Goal: Complete application form: Complete application form

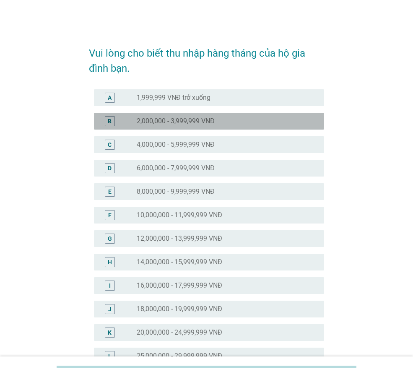
drag, startPoint x: 175, startPoint y: 120, endPoint x: 202, endPoint y: 133, distance: 30.0
click at [176, 120] on label "2,000,000 - 3,999,999 VNĐ" at bounding box center [176, 121] width 78 height 8
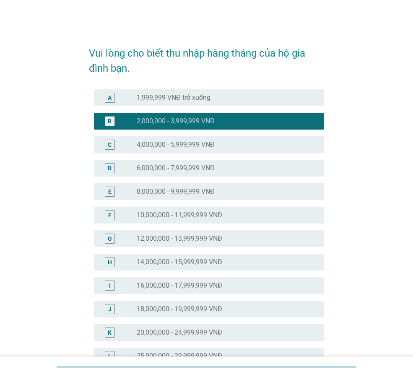
click at [202, 214] on label "10,000,000 - 11,999,999 VNĐ" at bounding box center [180, 215] width 86 height 8
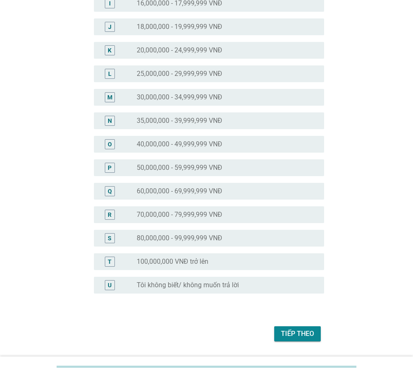
scroll to position [307, 0]
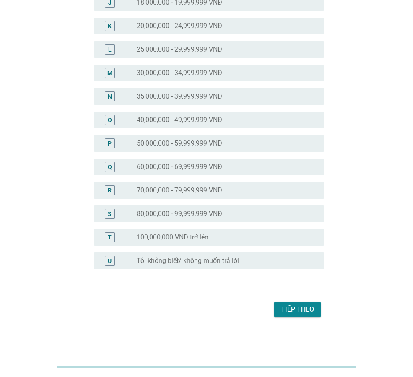
click at [303, 314] on div "Tiếp theo" at bounding box center [297, 310] width 33 height 10
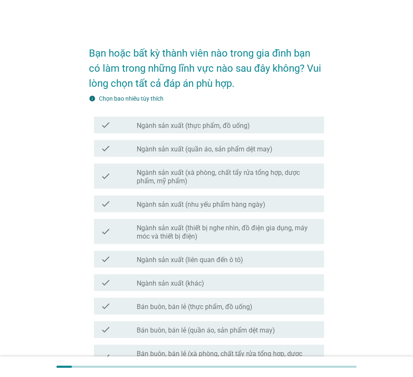
click at [209, 268] on div "check check_box_outline_blank Ngành sản xuất (liên quan đến ô tô)" at bounding box center [206, 259] width 235 height 23
click at [221, 261] on label "Ngành sản xuất (liên quan đến ô tô)" at bounding box center [190, 260] width 107 height 8
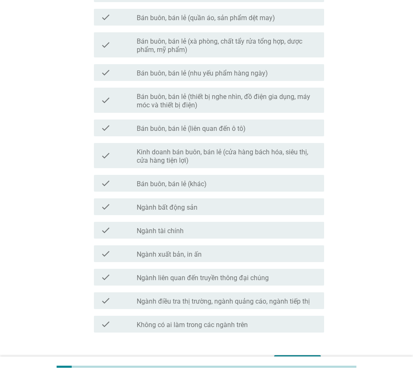
scroll to position [366, 0]
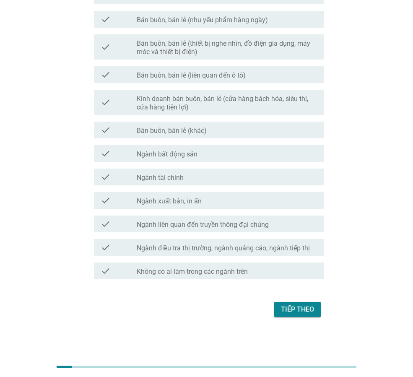
click at [299, 311] on div "Tiếp theo" at bounding box center [297, 310] width 33 height 10
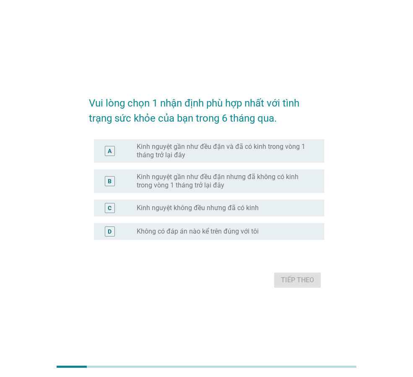
click at [260, 146] on label "Kinh nguyệt gần như đều đặn và đã có kinh trong vòng 1 tháng trở lại đây" at bounding box center [224, 151] width 174 height 17
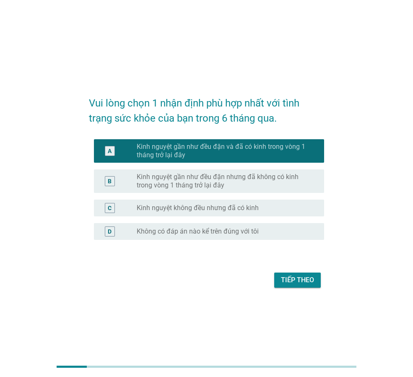
click at [295, 283] on div "Tiếp theo" at bounding box center [297, 280] width 33 height 10
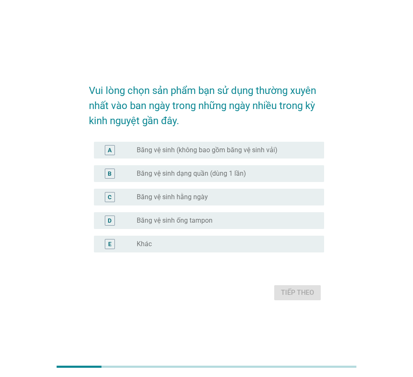
click at [197, 151] on label "Băng vệ sinh (không bao gồm băng vệ sinh vải)" at bounding box center [207, 150] width 141 height 8
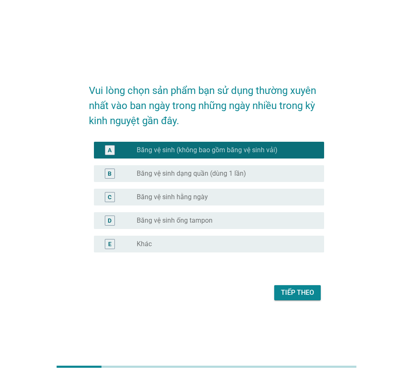
click at [293, 296] on div "Tiếp theo" at bounding box center [297, 293] width 33 height 10
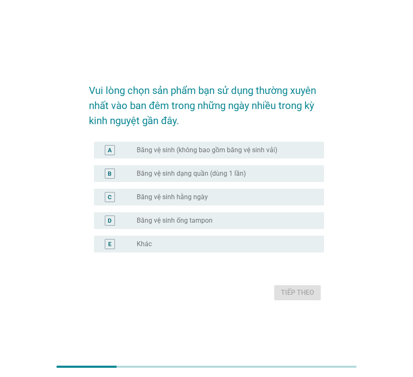
click at [203, 152] on label "Băng vệ sinh (không bao gồm băng vệ sinh vải)" at bounding box center [207, 150] width 141 height 8
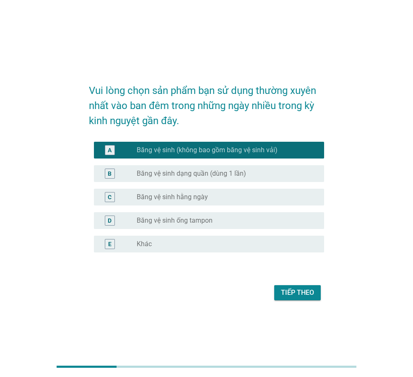
click at [292, 294] on div "Tiếp theo" at bounding box center [297, 293] width 33 height 10
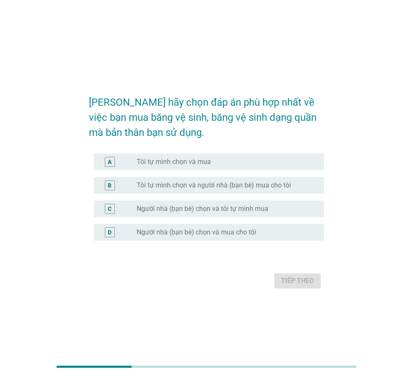
click at [173, 159] on label "Tôi tự mình chọn và mua" at bounding box center [174, 162] width 74 height 8
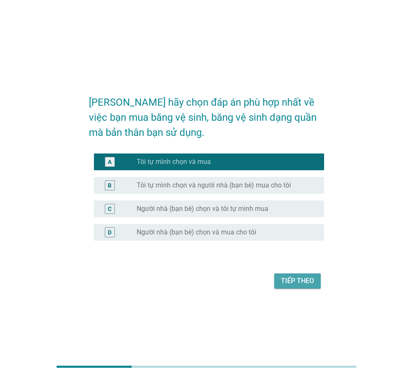
click at [293, 281] on div "Tiếp theo" at bounding box center [297, 281] width 33 height 10
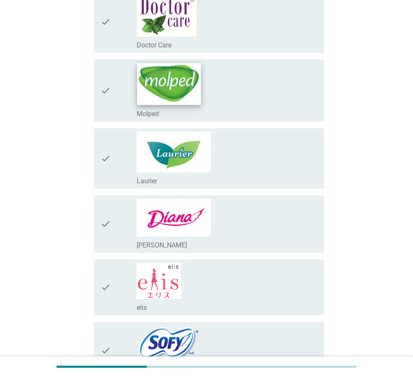
click at [184, 95] on img at bounding box center [169, 84] width 64 height 42
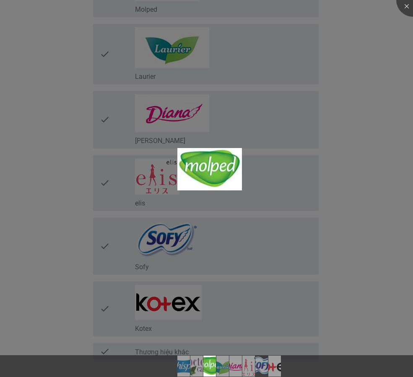
scroll to position [332, 0]
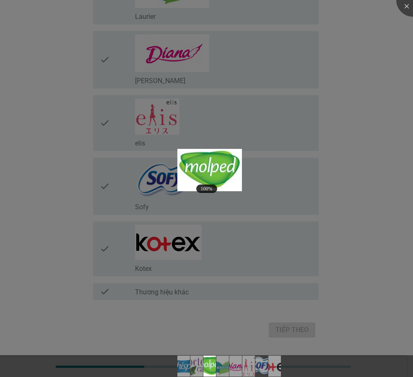
click at [376, 198] on div at bounding box center [206, 188] width 413 height 377
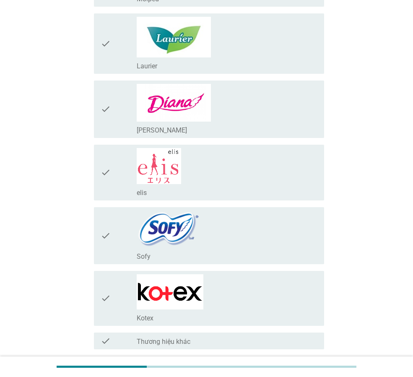
scroll to position [123, 0]
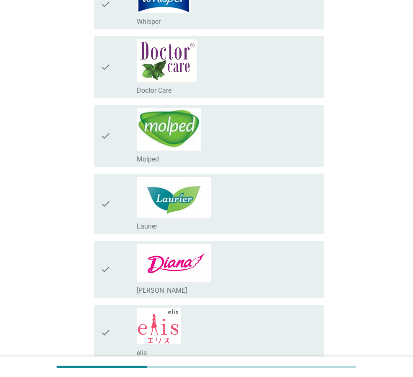
click at [112, 139] on div "check" at bounding box center [119, 135] width 36 height 55
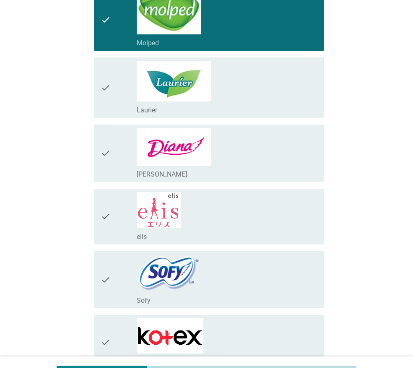
scroll to position [353, 0]
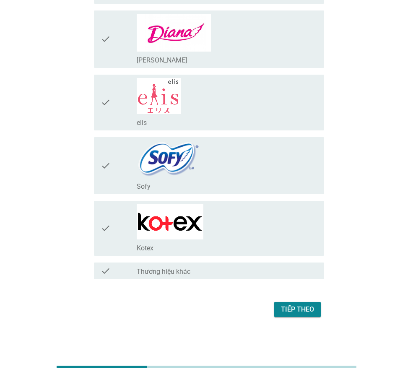
click at [302, 307] on div "Tiếp theo" at bounding box center [297, 310] width 33 height 10
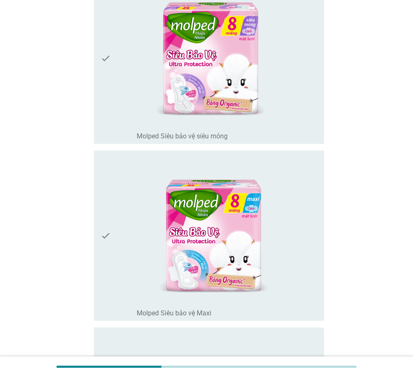
scroll to position [6414, 0]
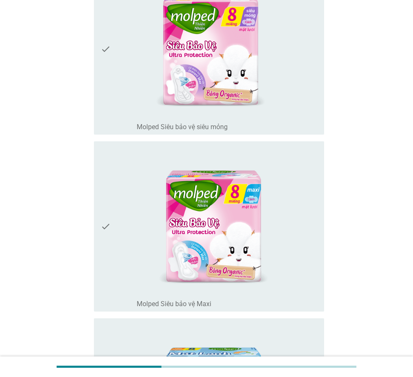
click at [115, 52] on div "check" at bounding box center [119, 49] width 36 height 164
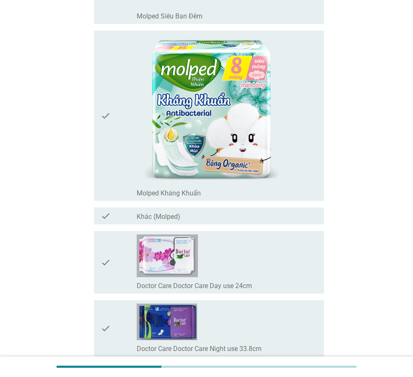
scroll to position [7544, 0]
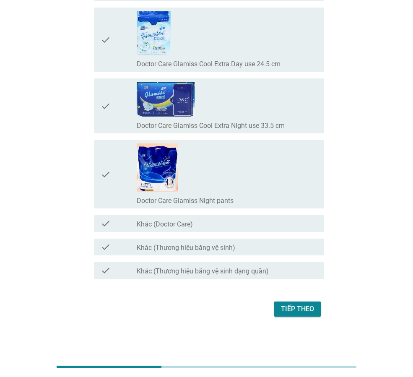
click at [311, 304] on button "Tiếp theo" at bounding box center [297, 309] width 47 height 15
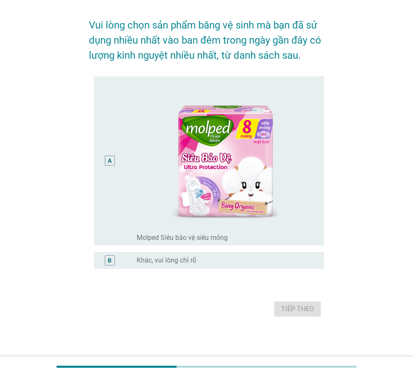
scroll to position [0, 0]
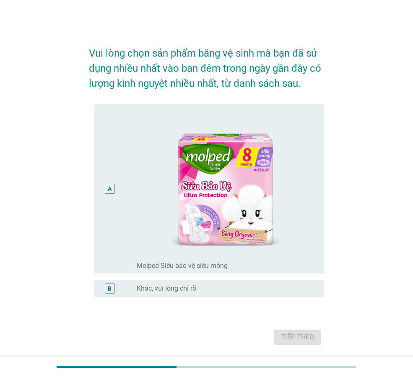
click at [110, 185] on div "A" at bounding box center [110, 189] width 4 height 9
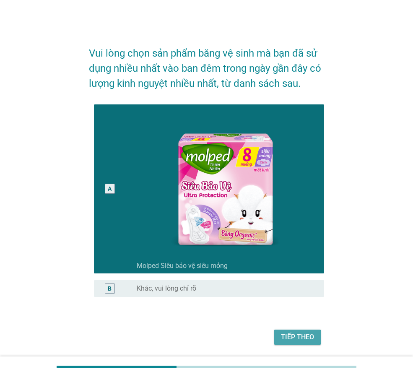
click at [308, 339] on div "Tiếp theo" at bounding box center [297, 337] width 33 height 10
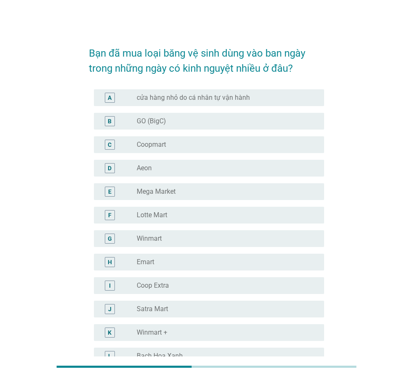
click at [112, 121] on div "B" at bounding box center [110, 121] width 10 height 10
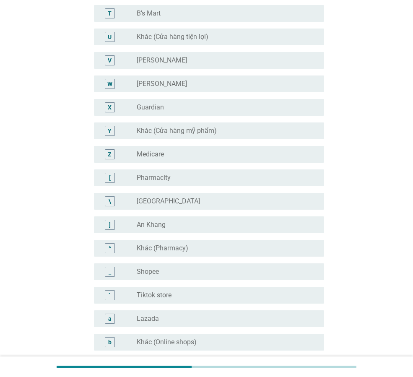
scroll to position [545, 0]
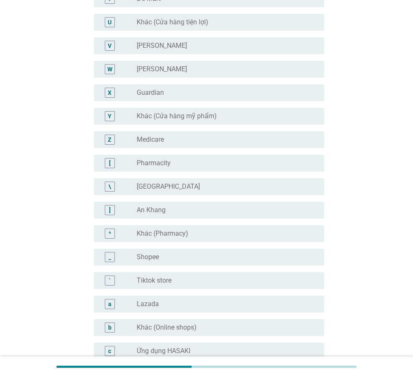
click at [111, 257] on div "_" at bounding box center [110, 257] width 10 height 10
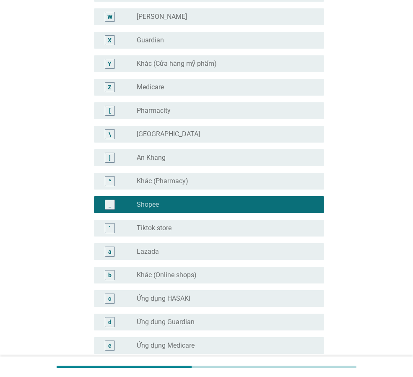
scroll to position [753, 0]
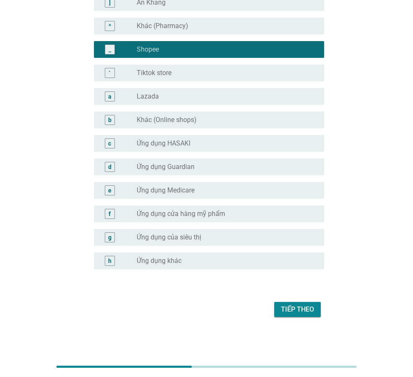
click at [309, 312] on div "Tiếp theo" at bounding box center [297, 310] width 33 height 10
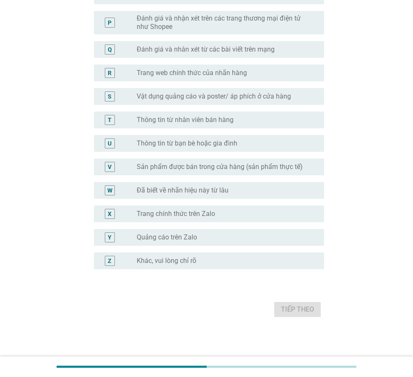
scroll to position [0, 0]
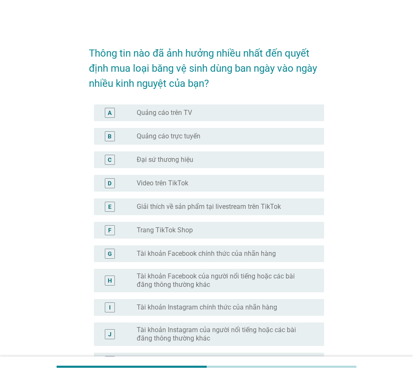
click at [111, 135] on div "B" at bounding box center [110, 136] width 4 height 9
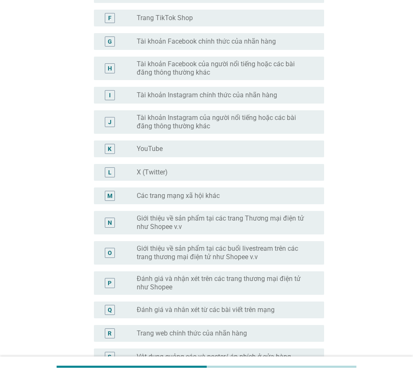
scroll to position [336, 0]
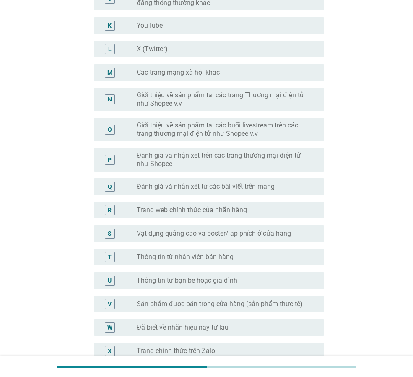
click at [111, 159] on div "P" at bounding box center [110, 159] width 4 height 9
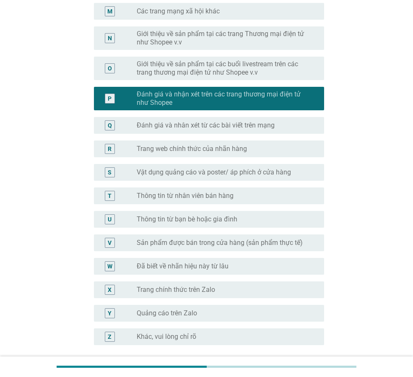
scroll to position [473, 0]
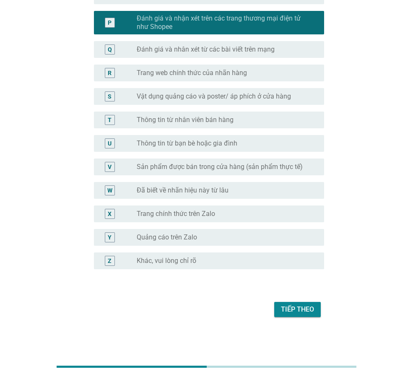
click at [306, 312] on div "Tiếp theo" at bounding box center [297, 310] width 33 height 10
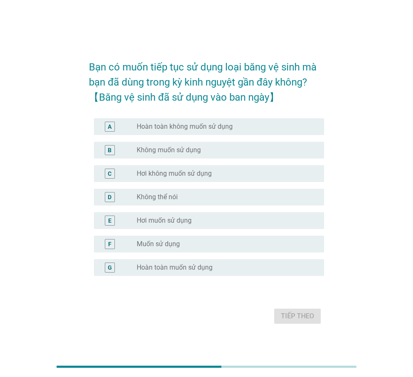
click at [108, 267] on div "G" at bounding box center [110, 267] width 4 height 9
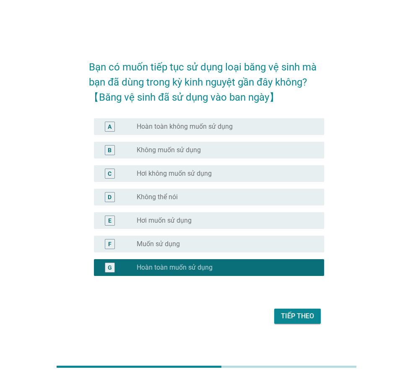
click at [292, 314] on div "Tiếp theo" at bounding box center [297, 316] width 33 height 10
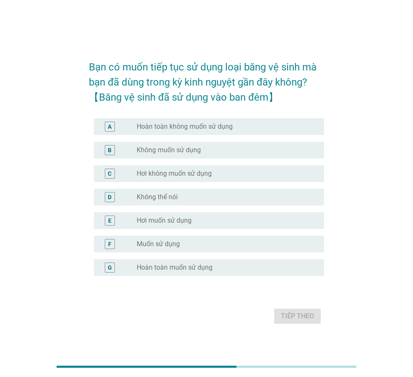
click at [116, 268] on div "G" at bounding box center [110, 268] width 18 height 10
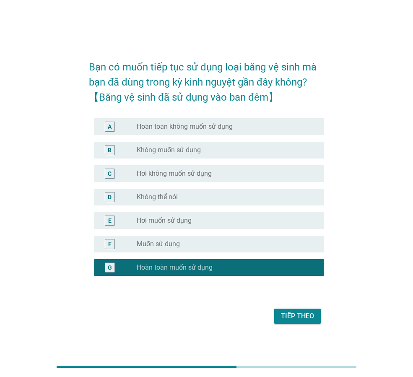
click at [288, 316] on div "Tiếp theo" at bounding box center [297, 316] width 33 height 10
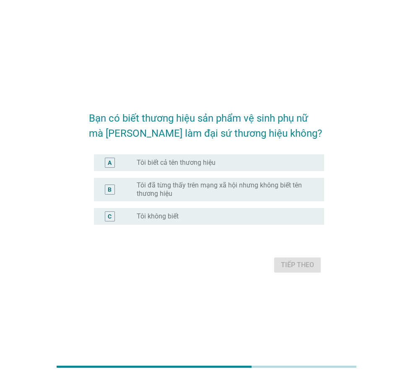
click at [105, 161] on div "A" at bounding box center [110, 163] width 10 height 10
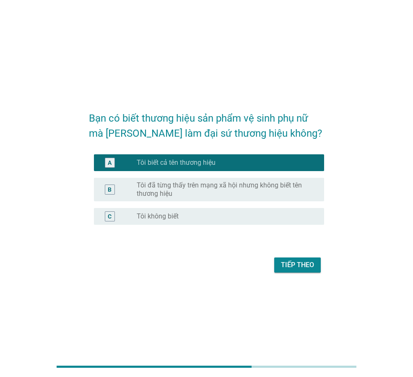
click at [108, 188] on div "B" at bounding box center [110, 189] width 4 height 9
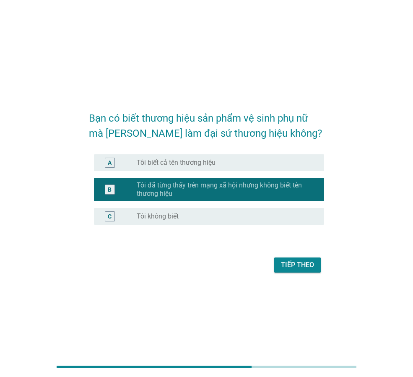
click at [110, 164] on div "A" at bounding box center [110, 162] width 4 height 9
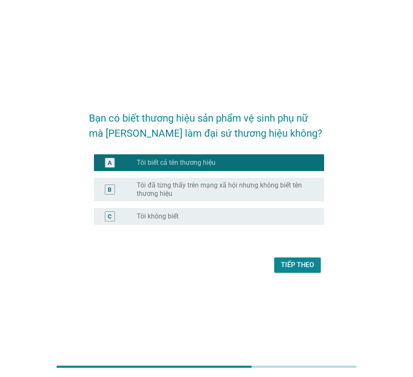
click at [119, 194] on div "B" at bounding box center [110, 189] width 18 height 17
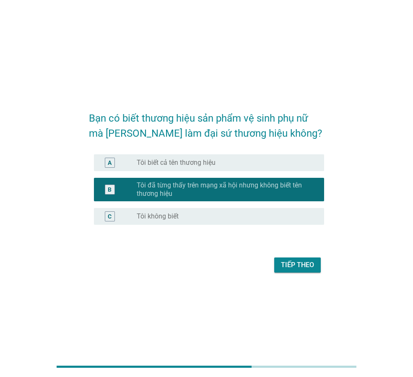
click at [305, 268] on div "Tiếp theo" at bounding box center [297, 265] width 33 height 10
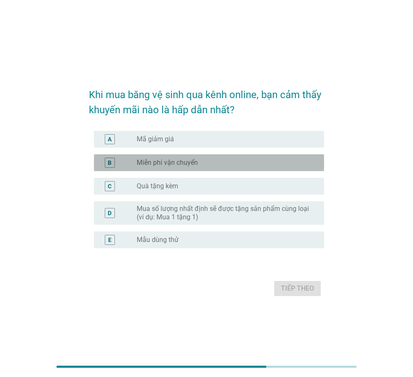
drag, startPoint x: 110, startPoint y: 155, endPoint x: 112, endPoint y: 149, distance: 6.2
click at [110, 155] on div "B radio_button_unchecked Miễn phí vận chuyển" at bounding box center [209, 162] width 230 height 17
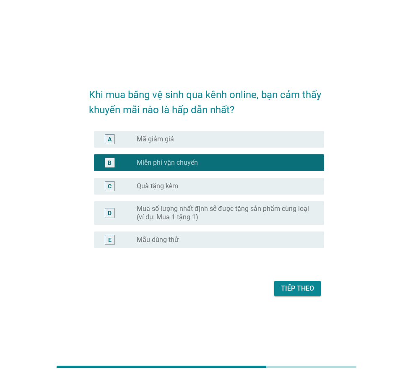
click at [112, 142] on div "A" at bounding box center [110, 139] width 4 height 9
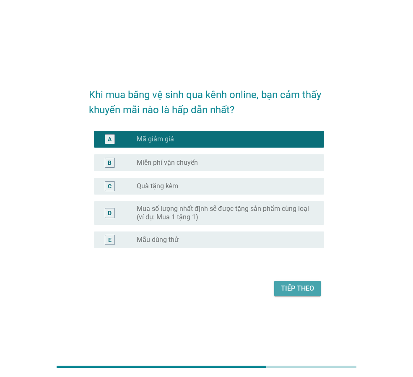
click at [295, 284] on div "Tiếp theo" at bounding box center [297, 289] width 33 height 10
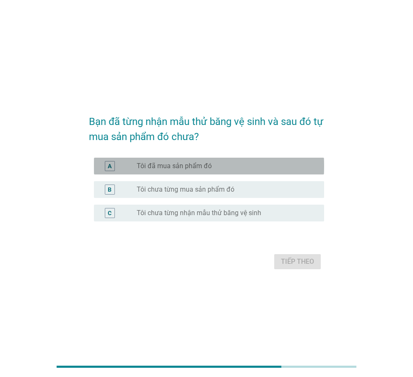
click at [113, 165] on div "A" at bounding box center [110, 166] width 10 height 10
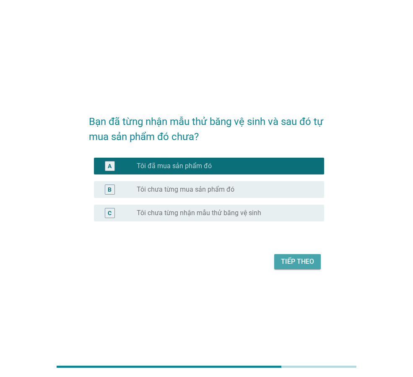
click at [287, 256] on button "Tiếp theo" at bounding box center [297, 261] width 47 height 15
